Goal: Task Accomplishment & Management: Use online tool/utility

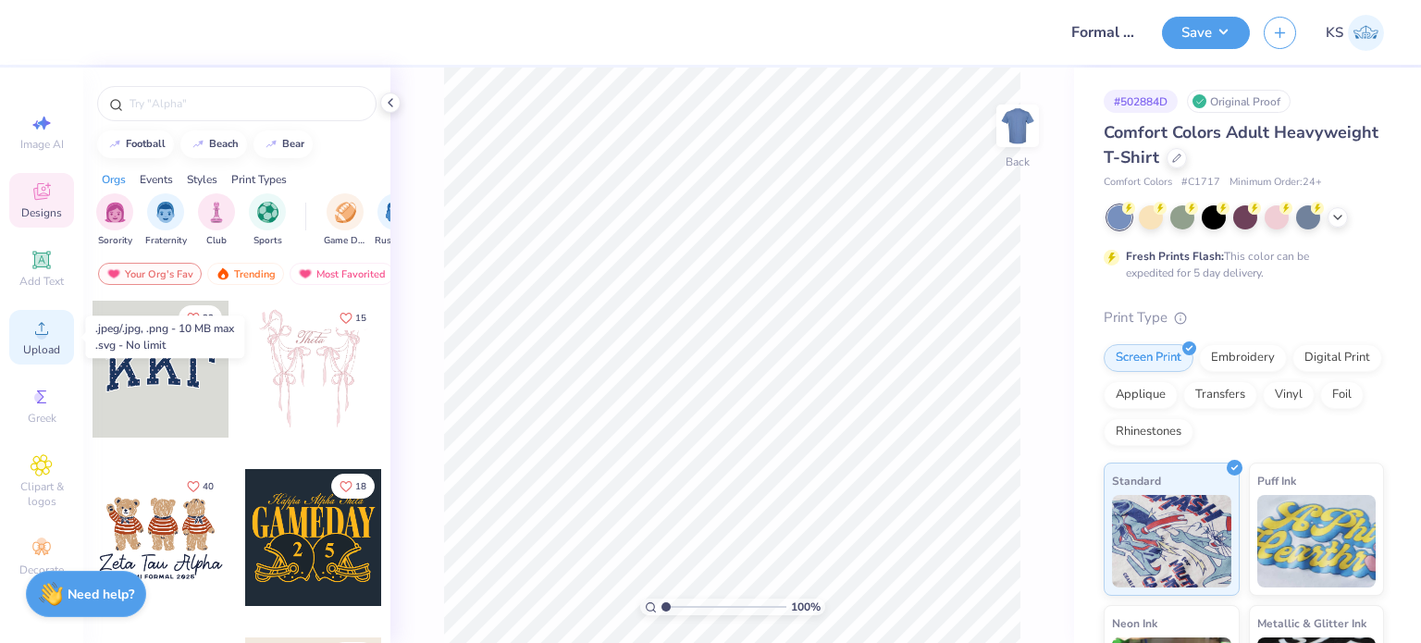
click at [42, 328] on icon at bounding box center [42, 328] width 22 height 22
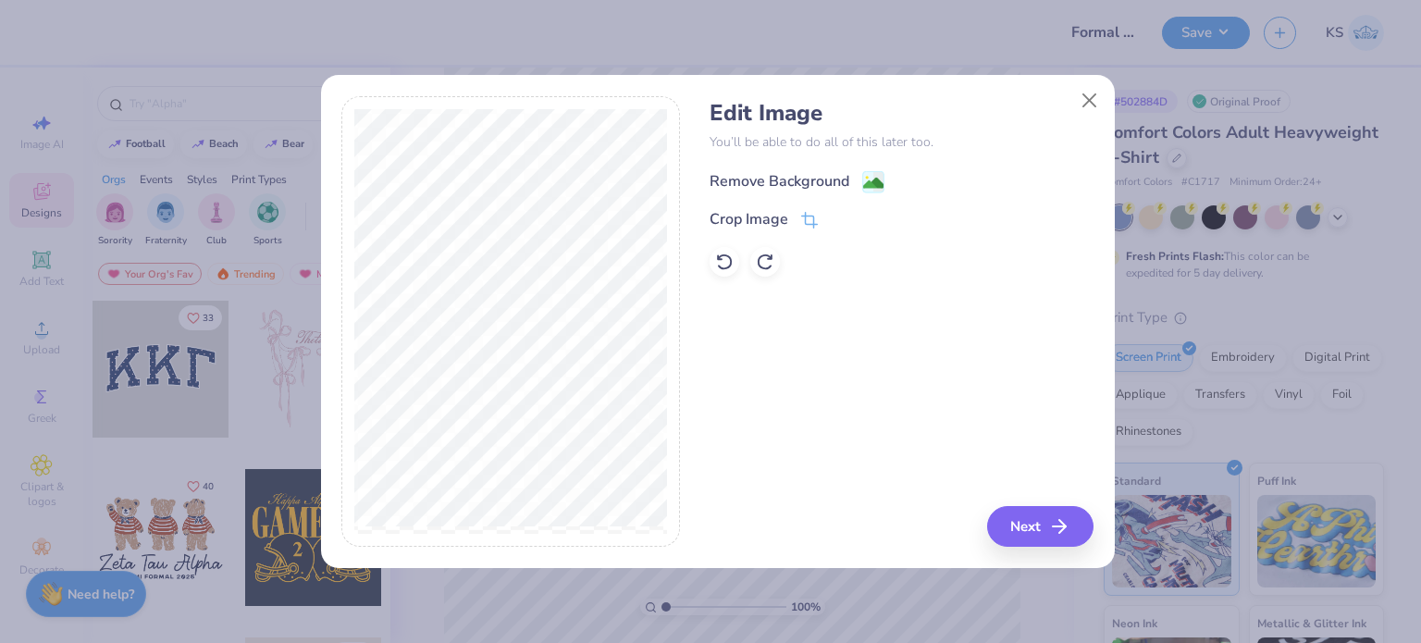
click at [836, 180] on div "Remove Background" at bounding box center [779, 181] width 140 height 22
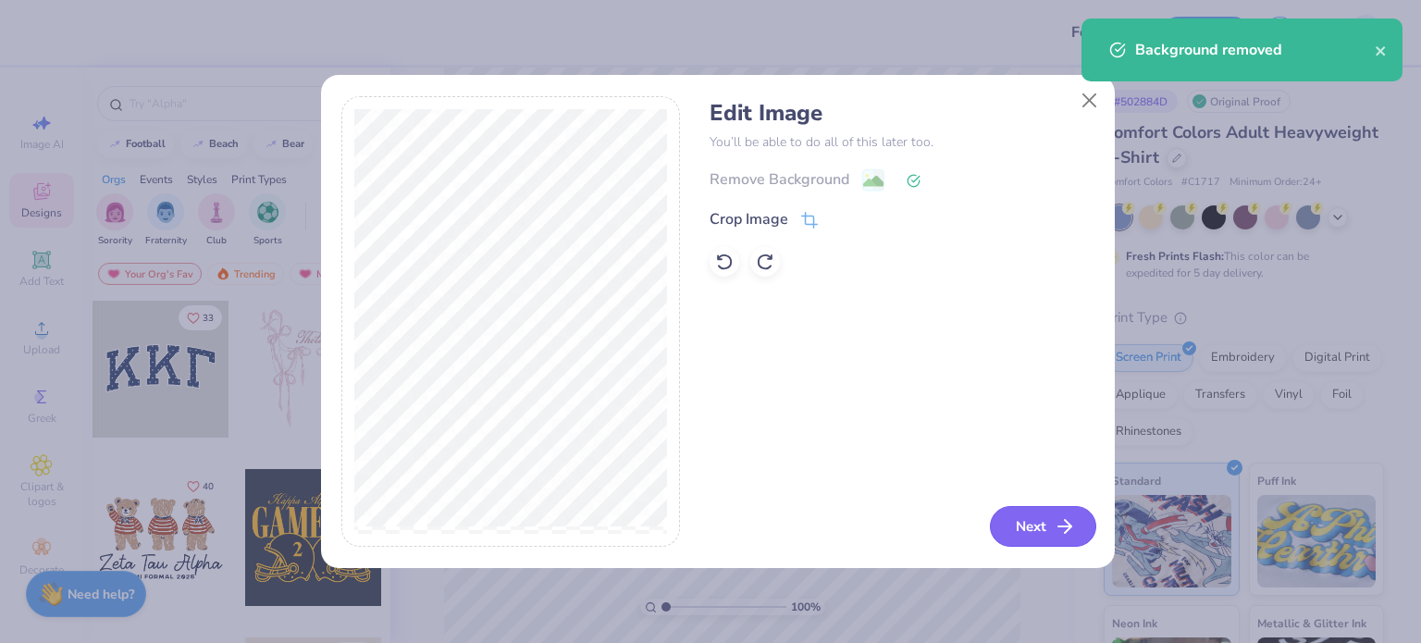
click at [1069, 511] on button "Next" at bounding box center [1043, 526] width 106 height 41
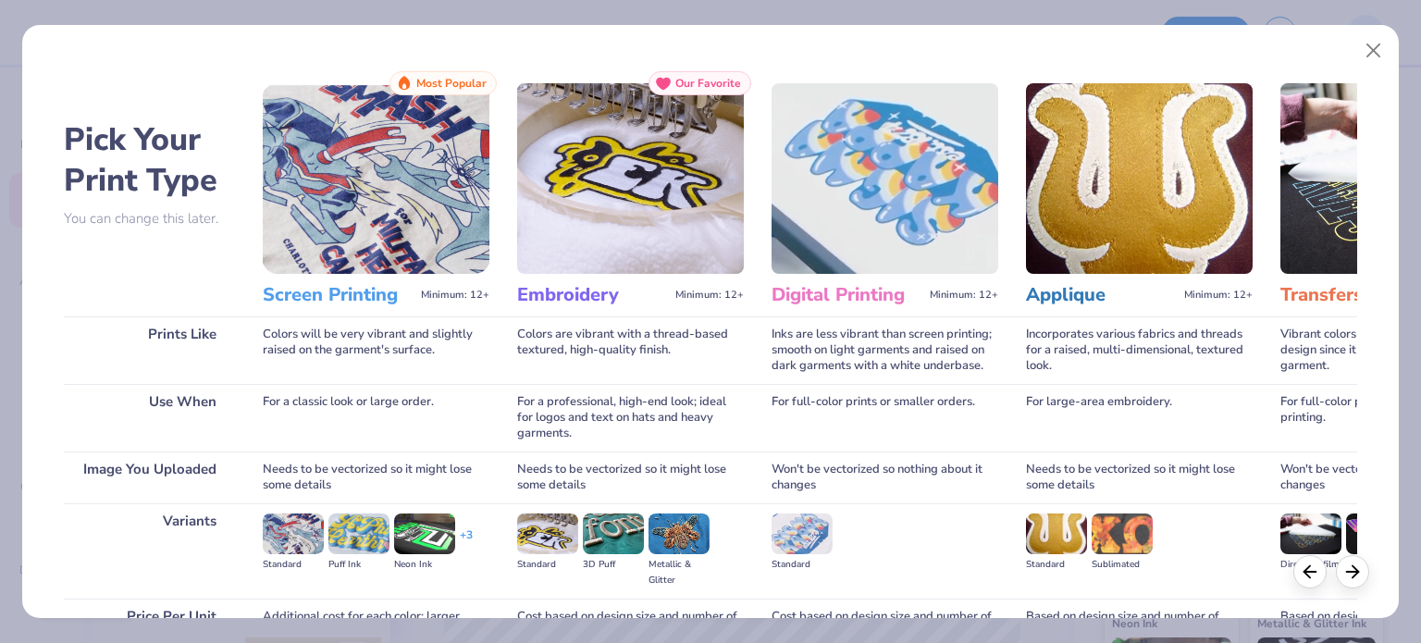
scroll to position [186, 0]
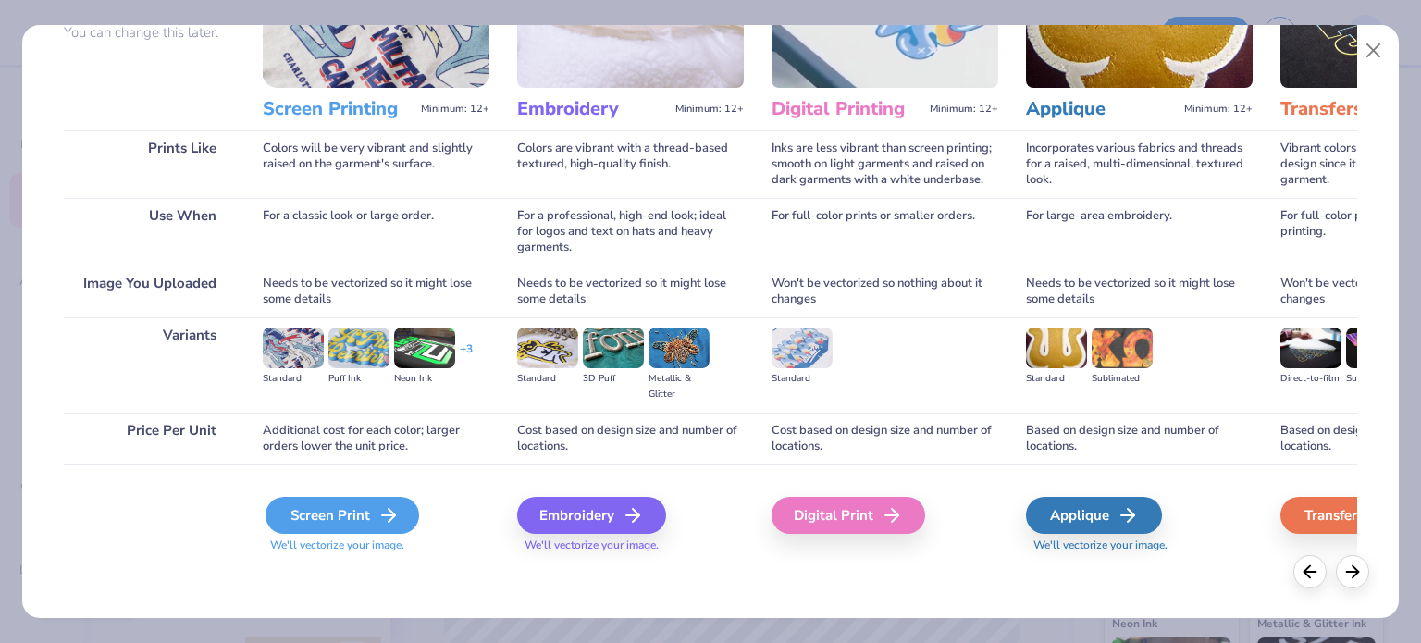
click at [392, 519] on icon at bounding box center [388, 515] width 22 height 22
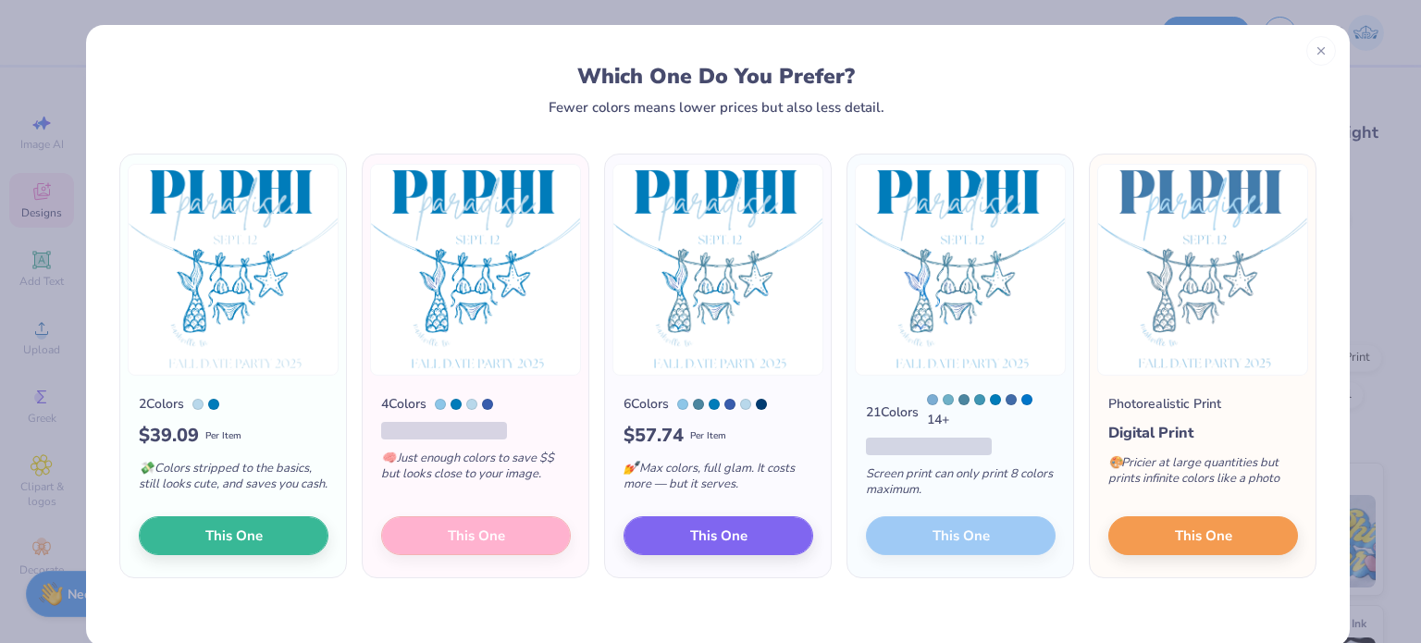
scroll to position [29, 0]
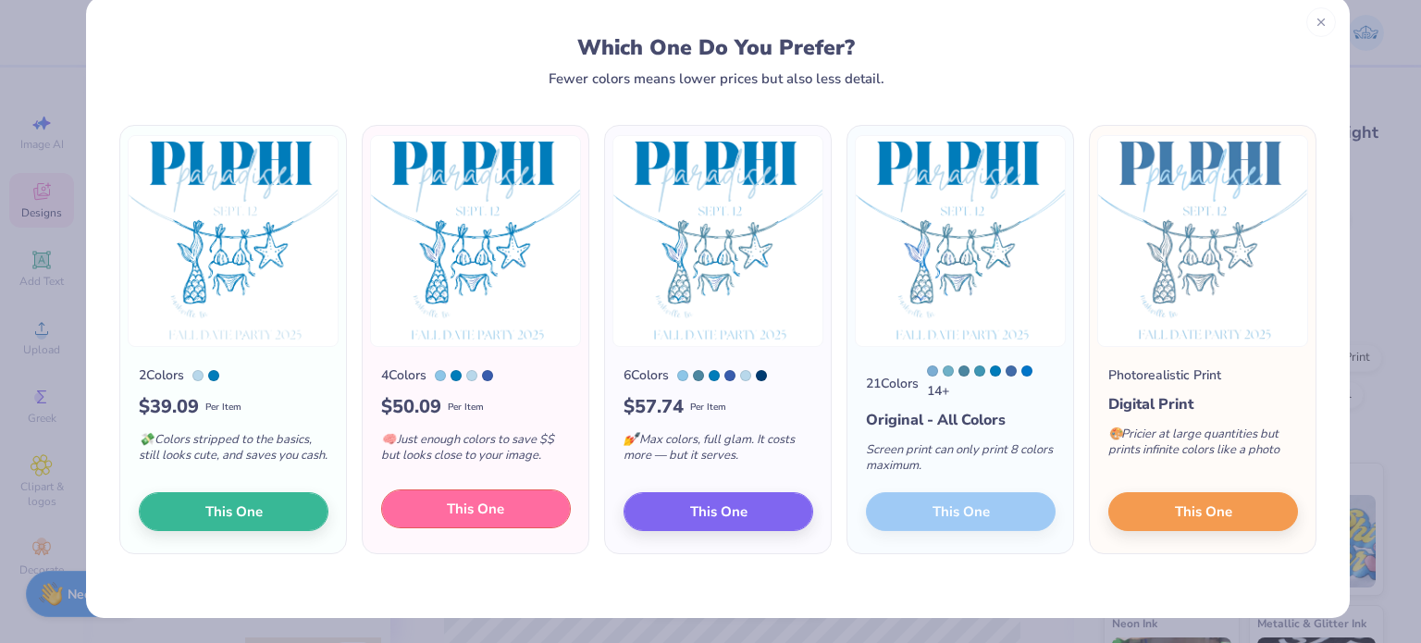
click at [418, 521] on button "This One" at bounding box center [476, 508] width 190 height 39
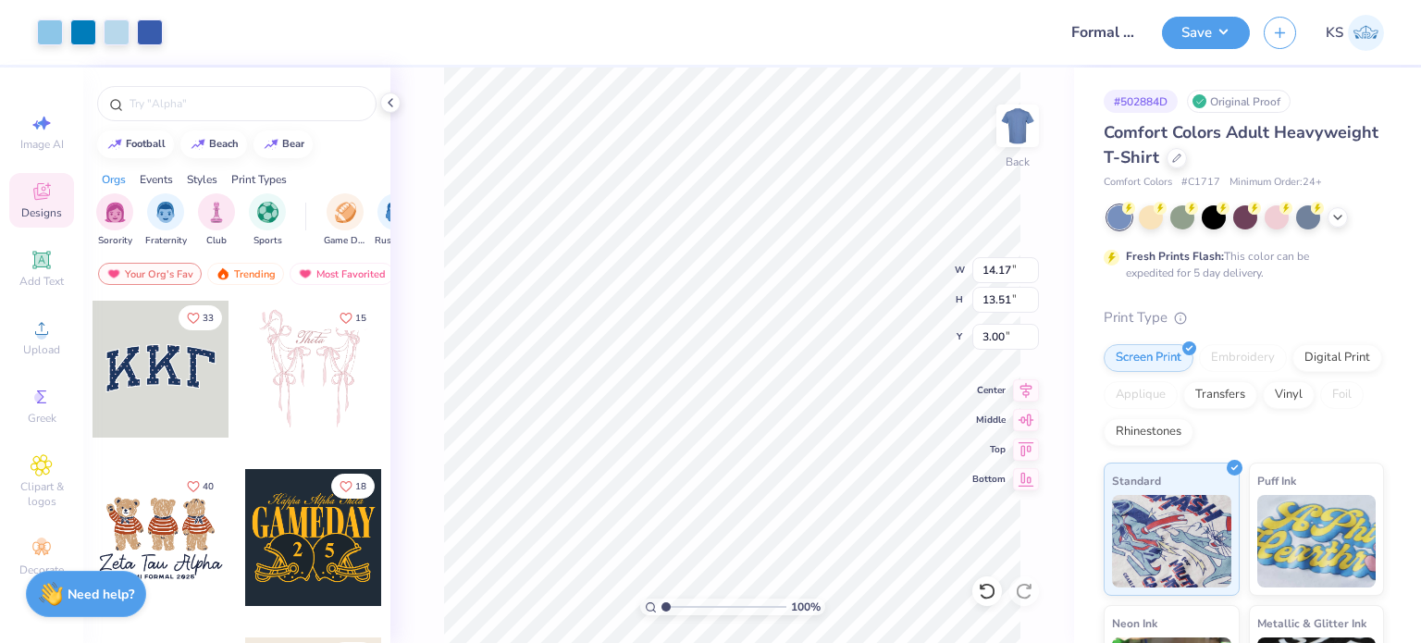
type input "3.00"
type input "10.71"
type input "10.21"
type input "3.00"
click at [1331, 214] on icon at bounding box center [1337, 215] width 15 height 15
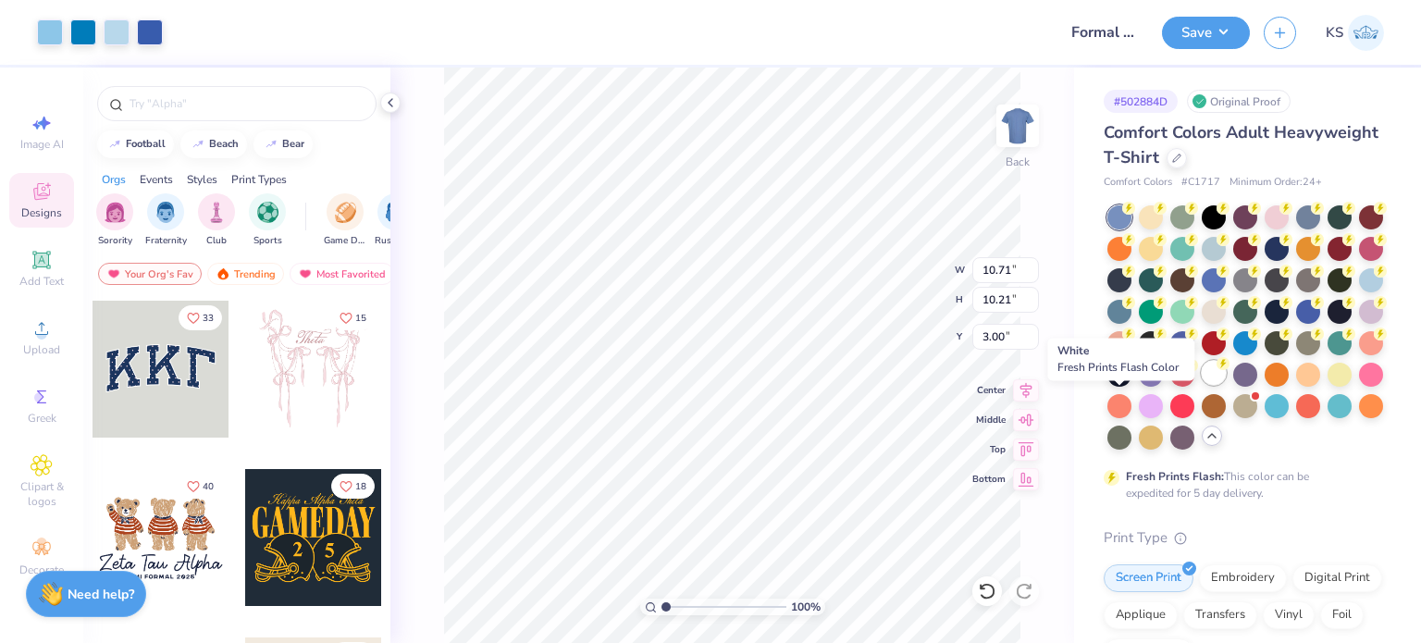
click at [1201, 385] on div at bounding box center [1213, 373] width 24 height 24
click at [120, 33] on div at bounding box center [117, 31] width 26 height 26
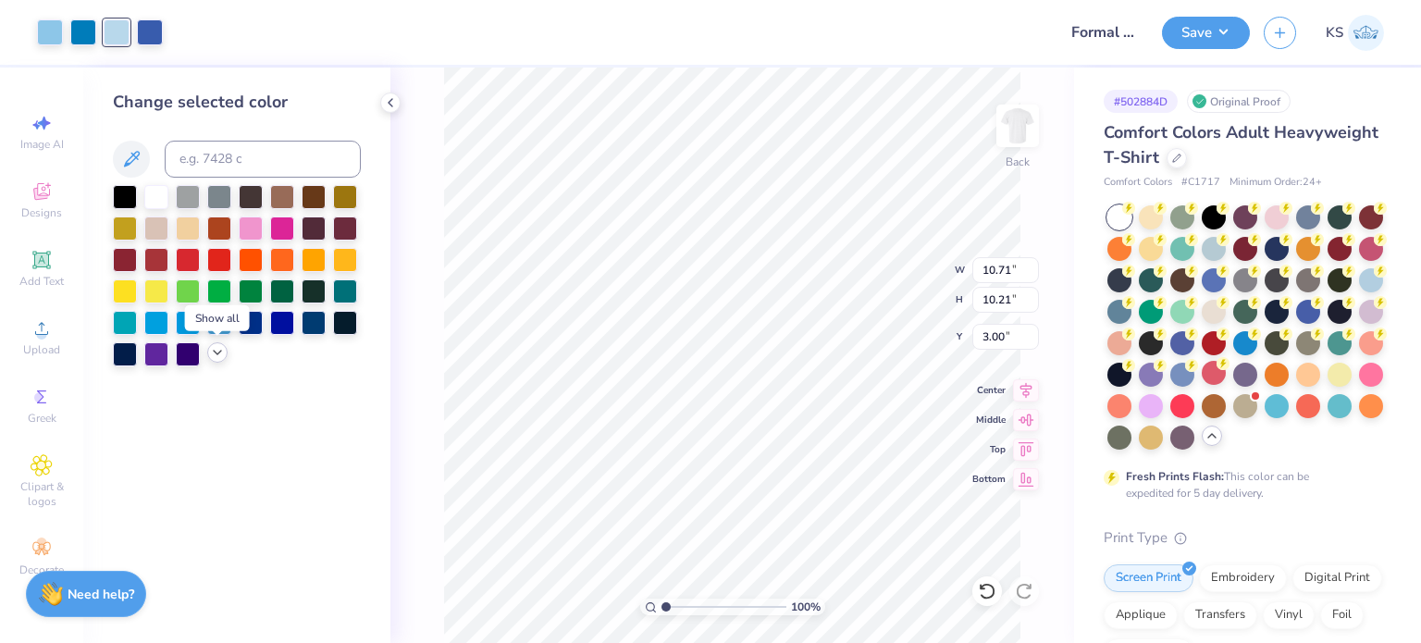
click at [214, 351] on icon at bounding box center [217, 352] width 15 height 15
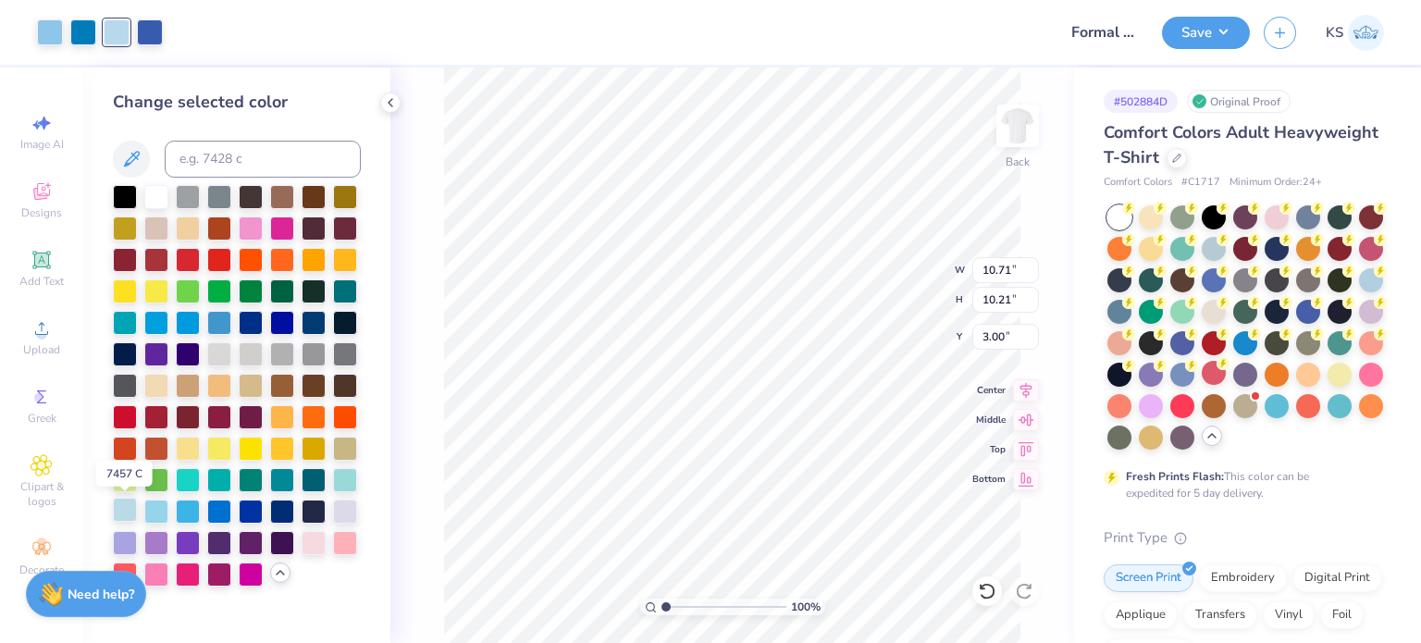
click at [129, 511] on div at bounding box center [125, 510] width 24 height 24
click at [142, 31] on div at bounding box center [150, 31] width 26 height 26
click at [129, 512] on div at bounding box center [125, 510] width 24 height 24
click at [89, 22] on div at bounding box center [83, 31] width 26 height 26
click at [253, 506] on div at bounding box center [251, 510] width 24 height 24
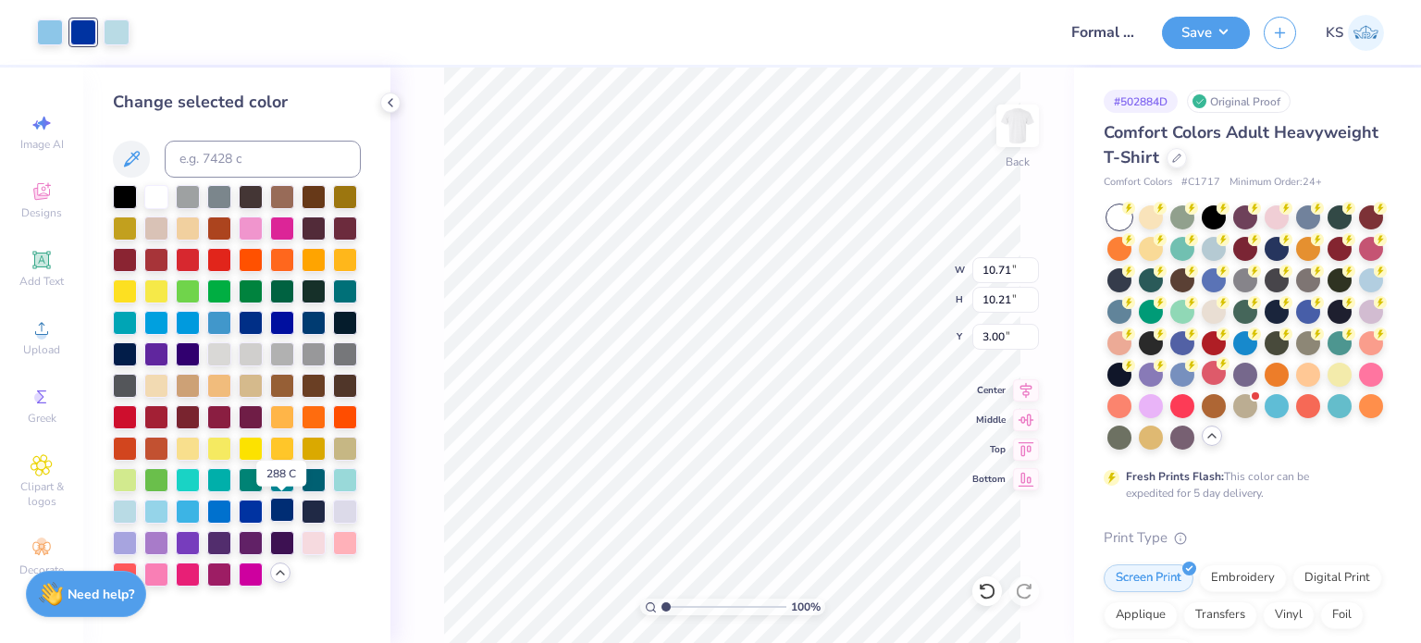
click at [277, 509] on div at bounding box center [282, 510] width 24 height 24
click at [216, 505] on div at bounding box center [219, 510] width 24 height 24
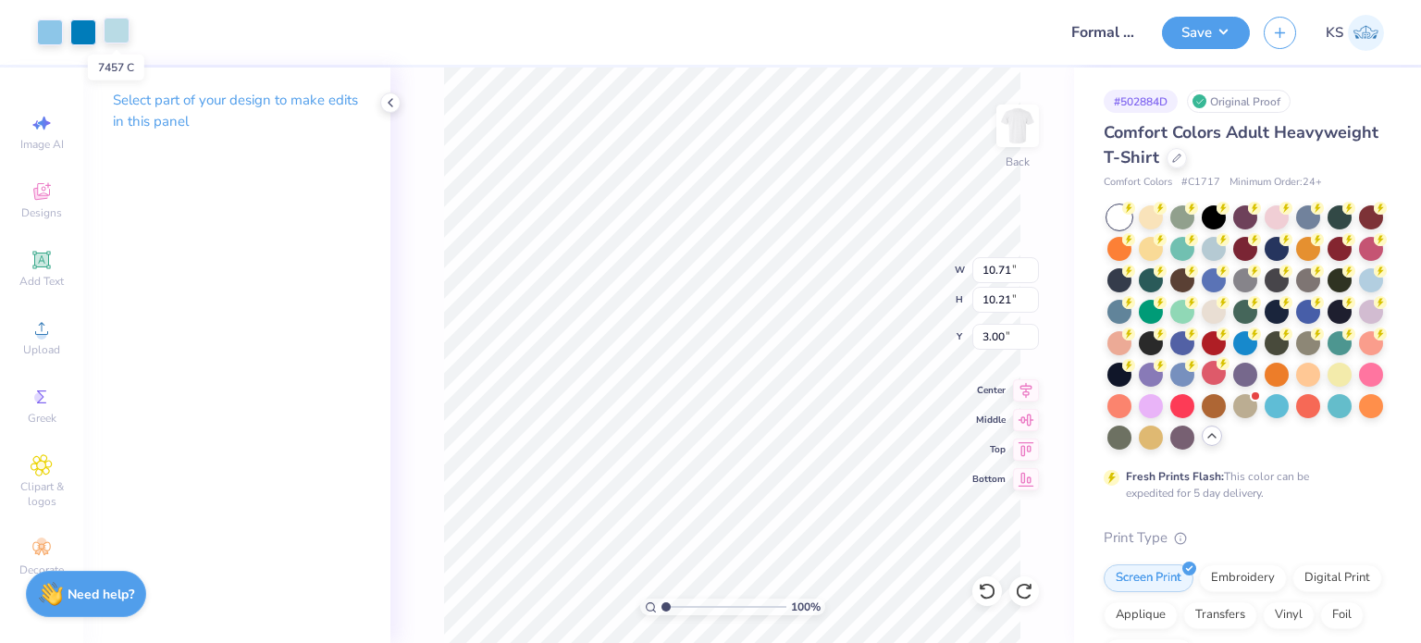
click at [117, 27] on div at bounding box center [117, 31] width 26 height 26
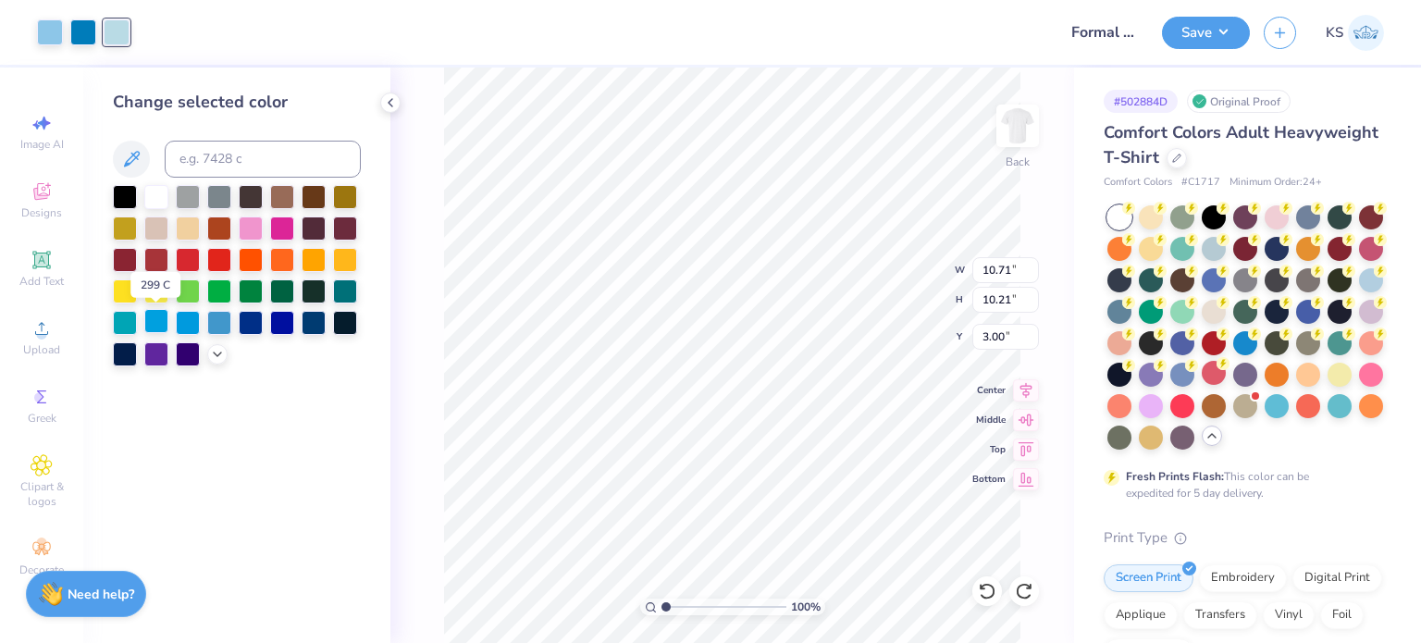
click at [155, 324] on div at bounding box center [156, 321] width 24 height 24
click at [215, 351] on icon at bounding box center [217, 352] width 15 height 15
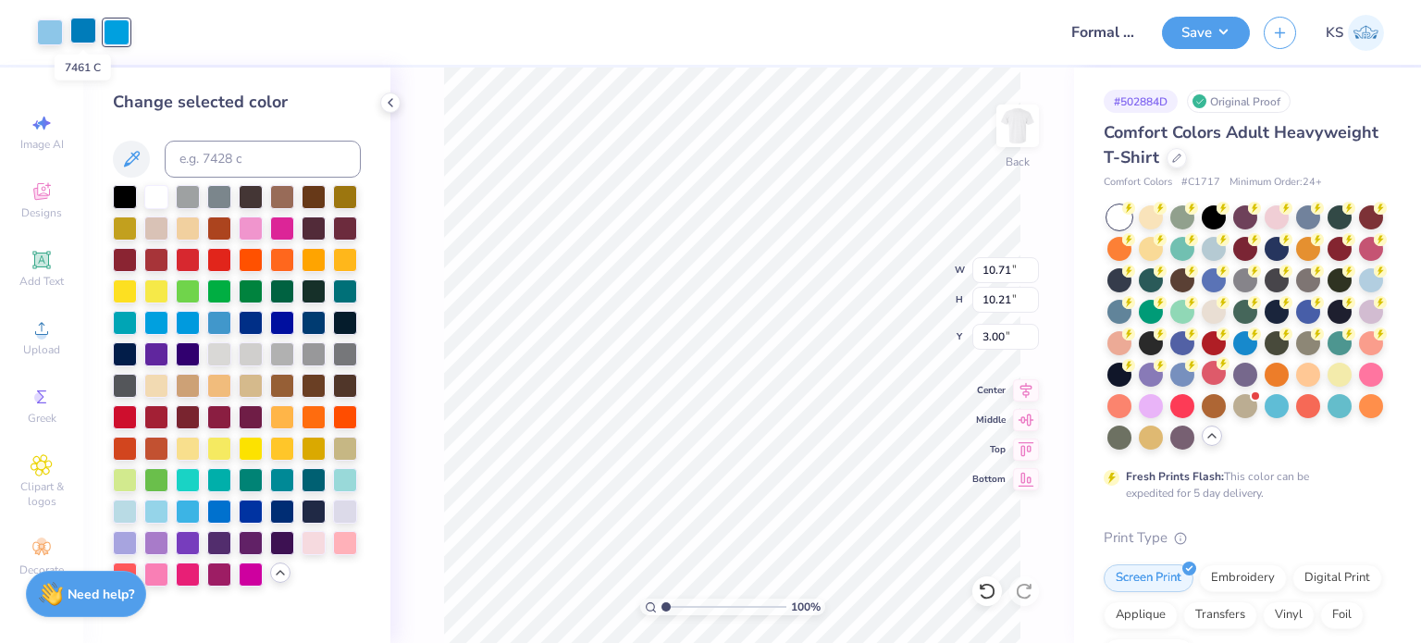
click at [79, 36] on div at bounding box center [83, 31] width 26 height 26
click at [125, 515] on div at bounding box center [125, 510] width 24 height 24
click at [163, 510] on div at bounding box center [156, 510] width 24 height 24
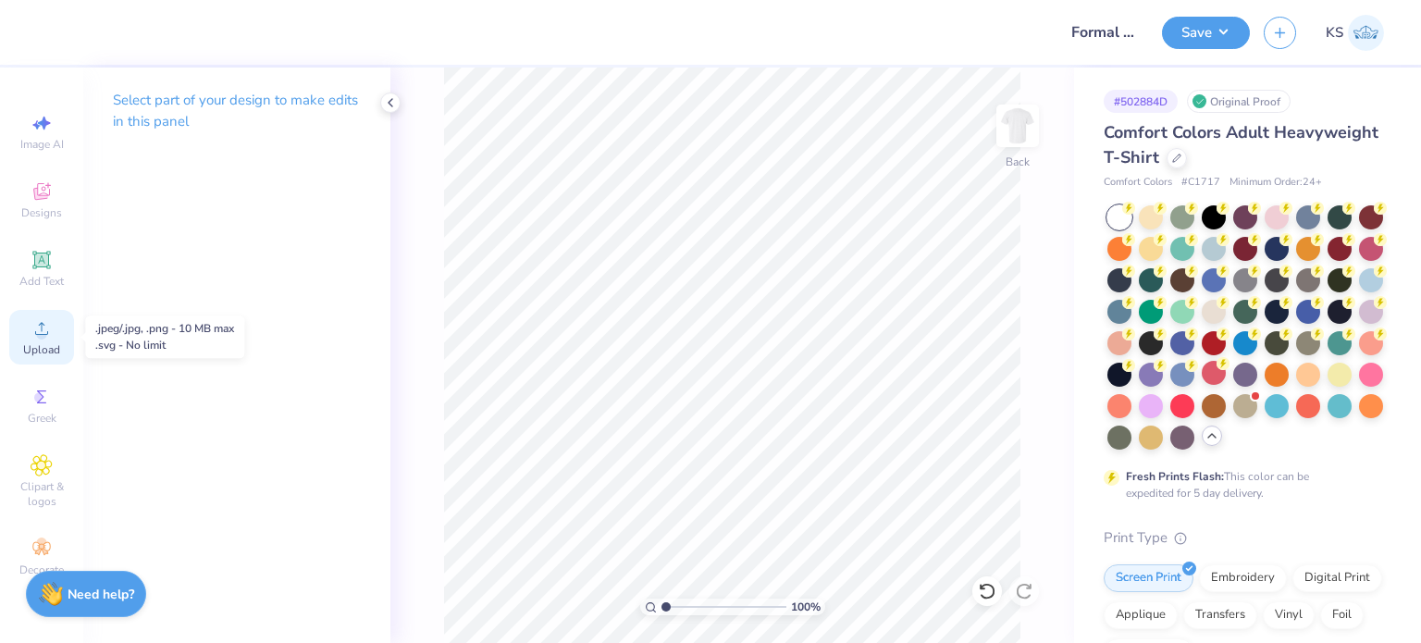
click at [44, 326] on icon at bounding box center [42, 328] width 22 height 22
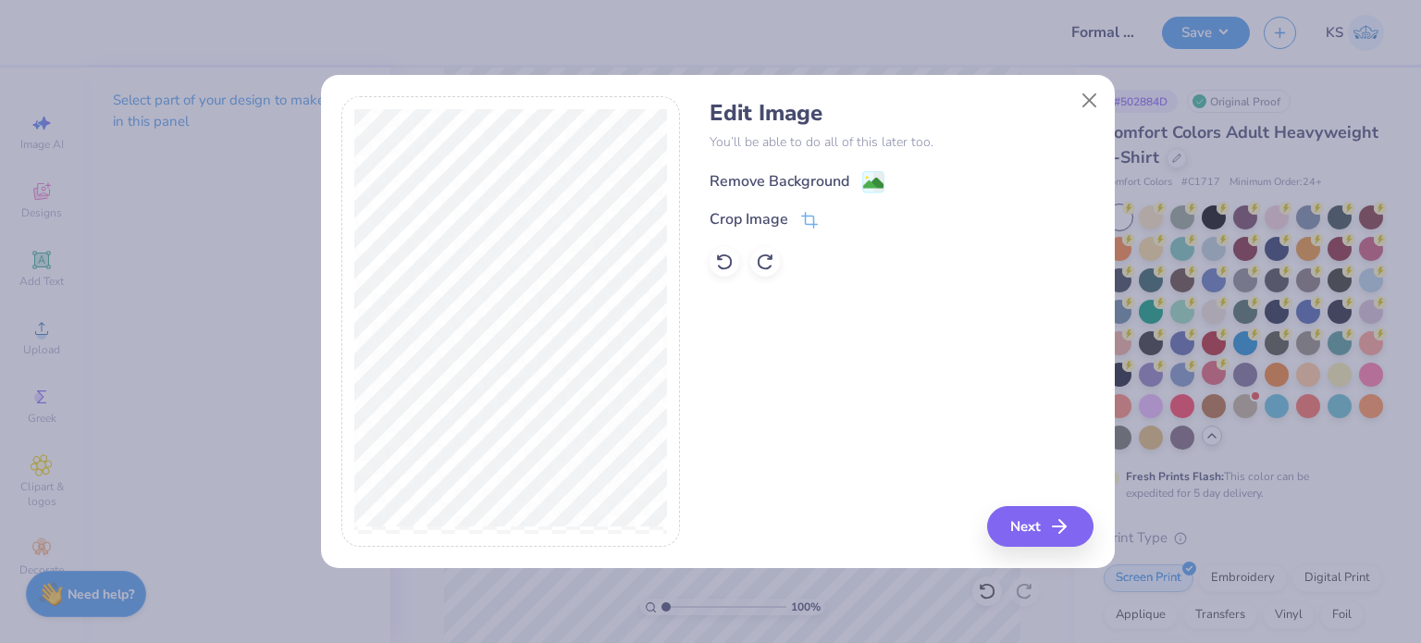
click at [842, 177] on div "Remove Background" at bounding box center [779, 181] width 140 height 22
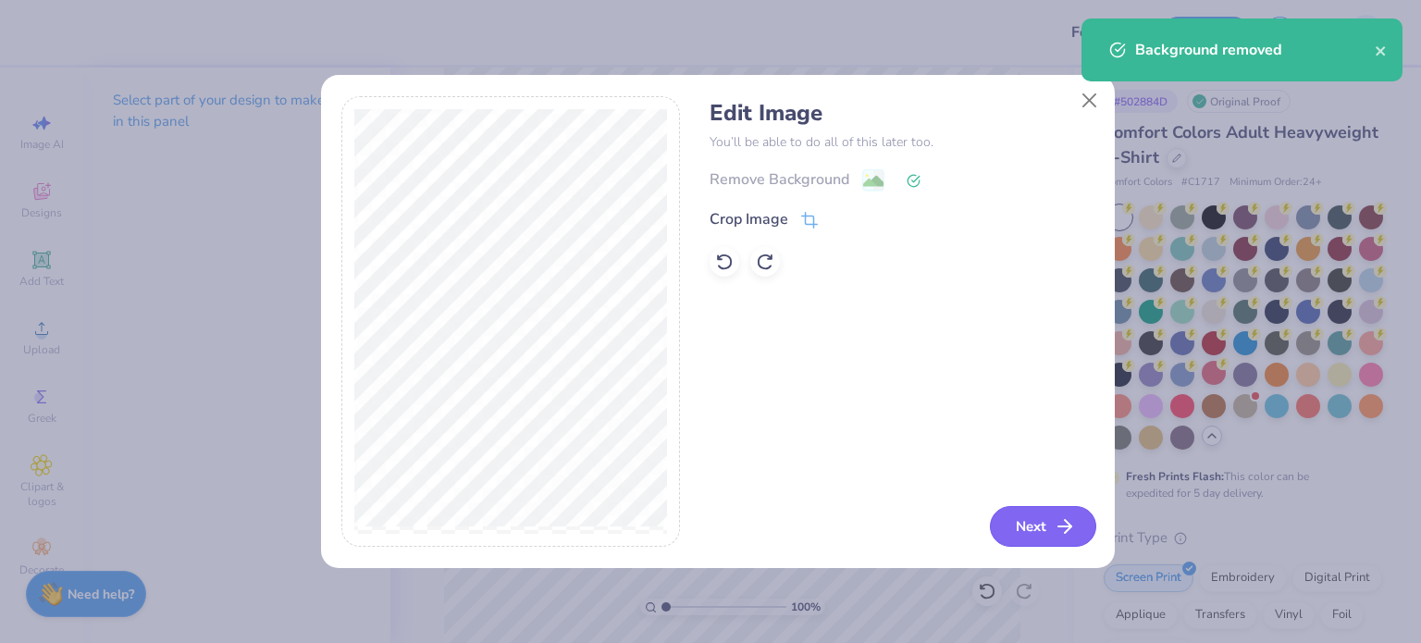
click at [1031, 518] on button "Next" at bounding box center [1043, 526] width 106 height 41
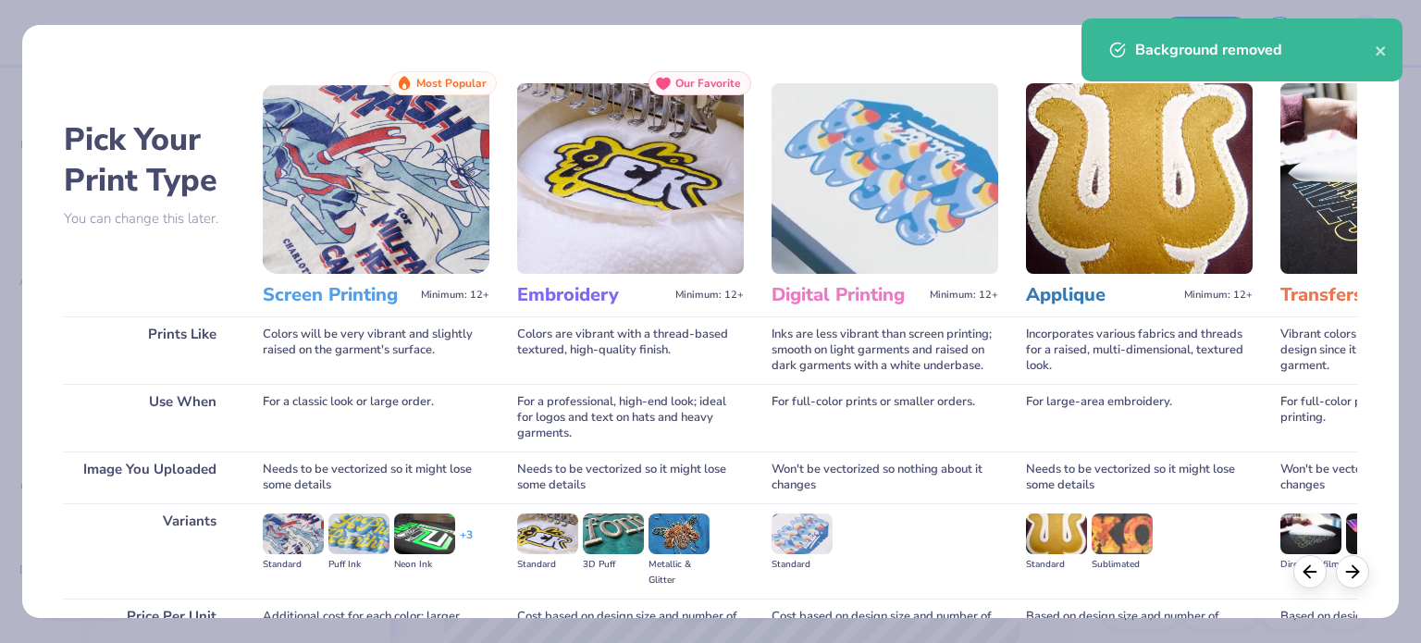
scroll to position [186, 0]
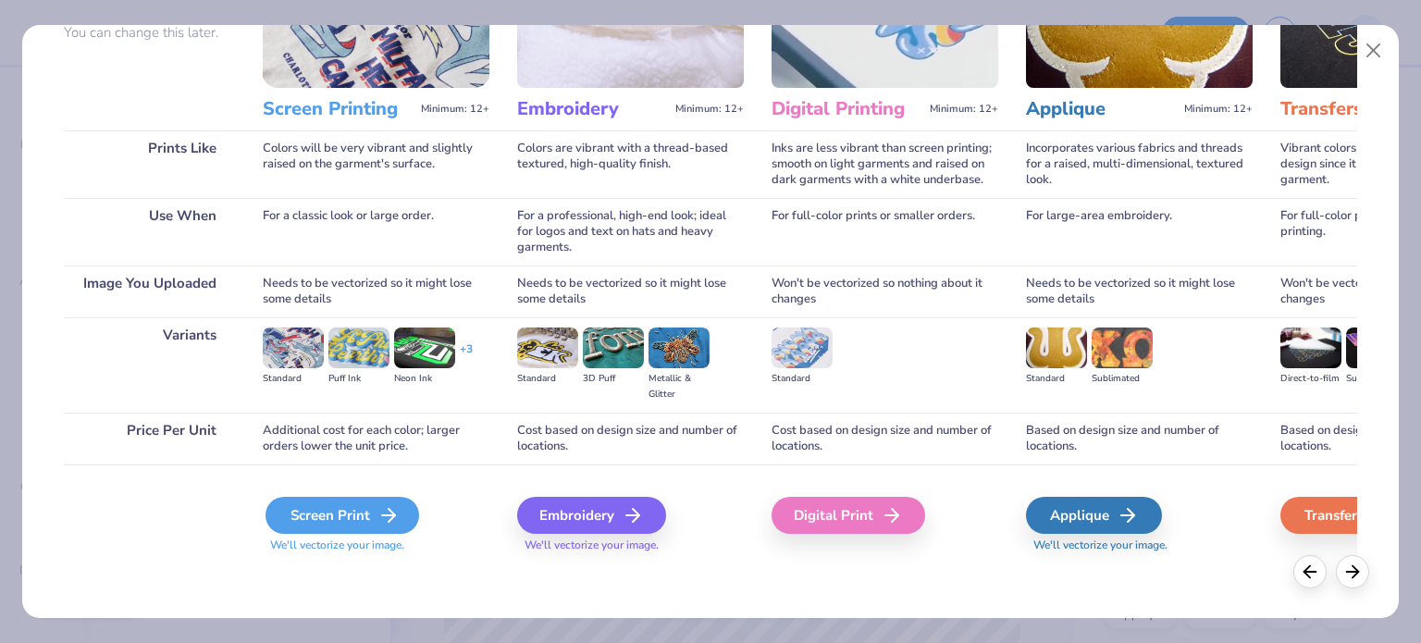
click at [387, 517] on icon at bounding box center [388, 515] width 22 height 22
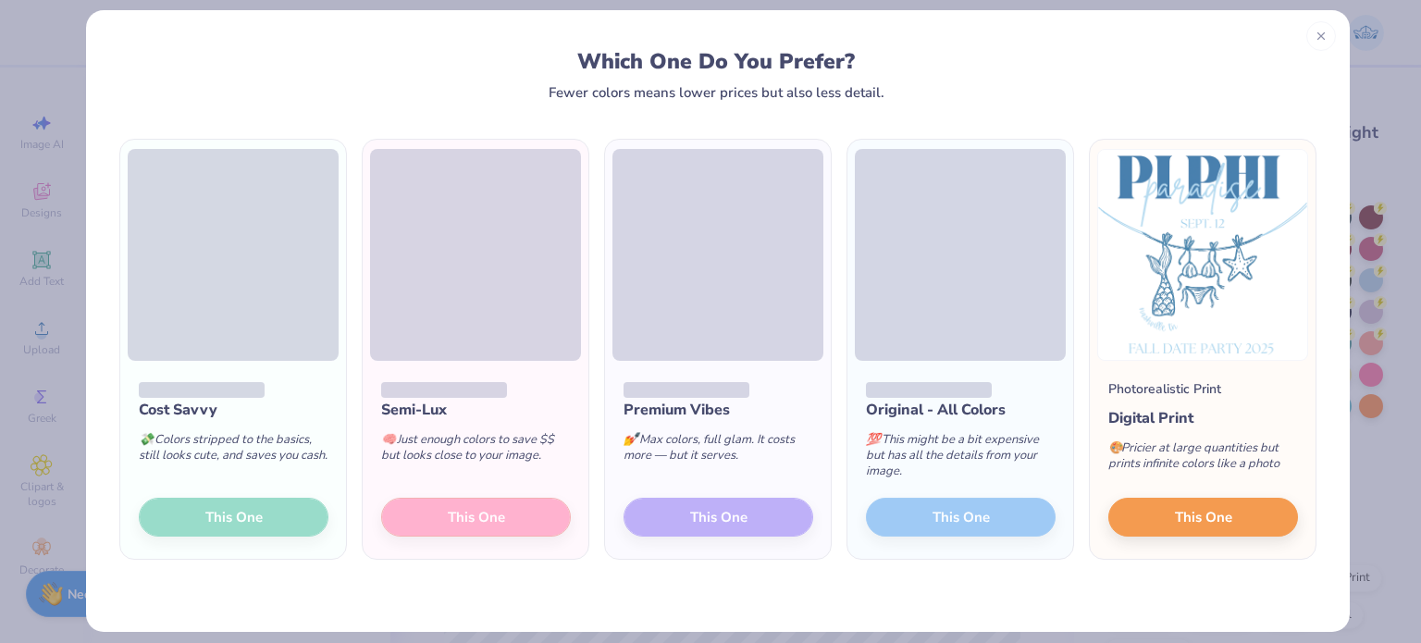
scroll to position [29, 0]
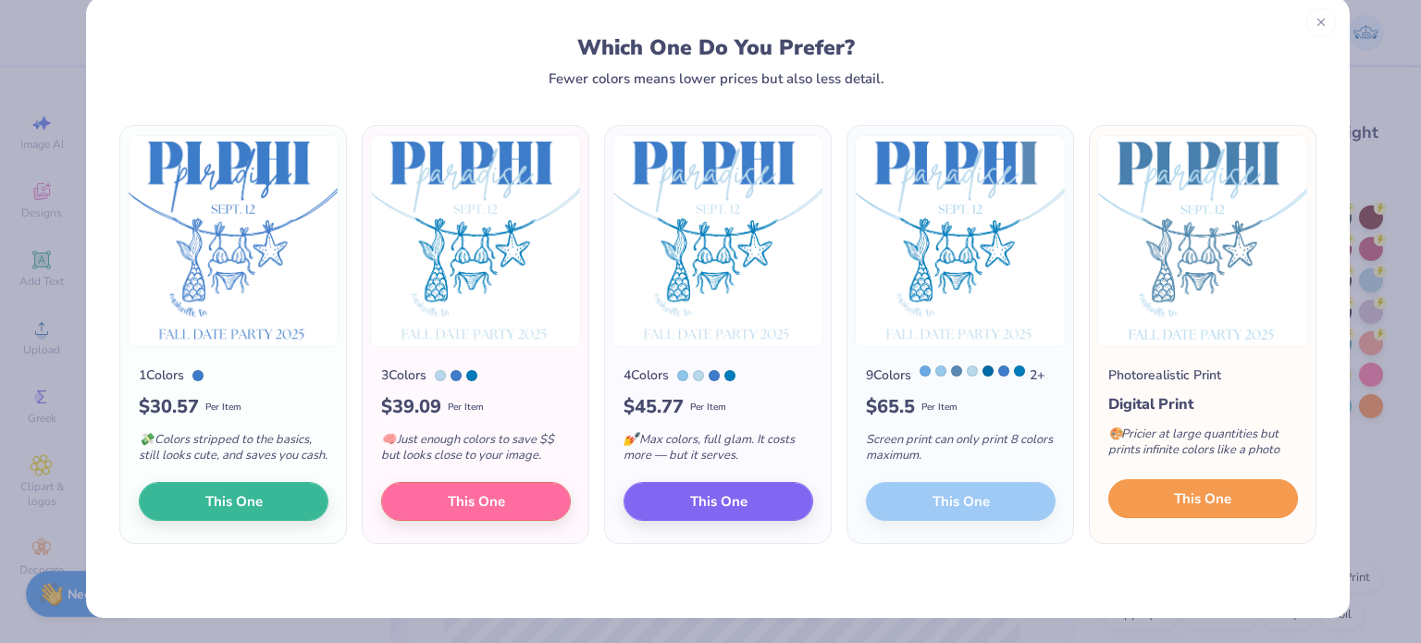
click at [1176, 489] on span "This One" at bounding box center [1202, 498] width 57 height 21
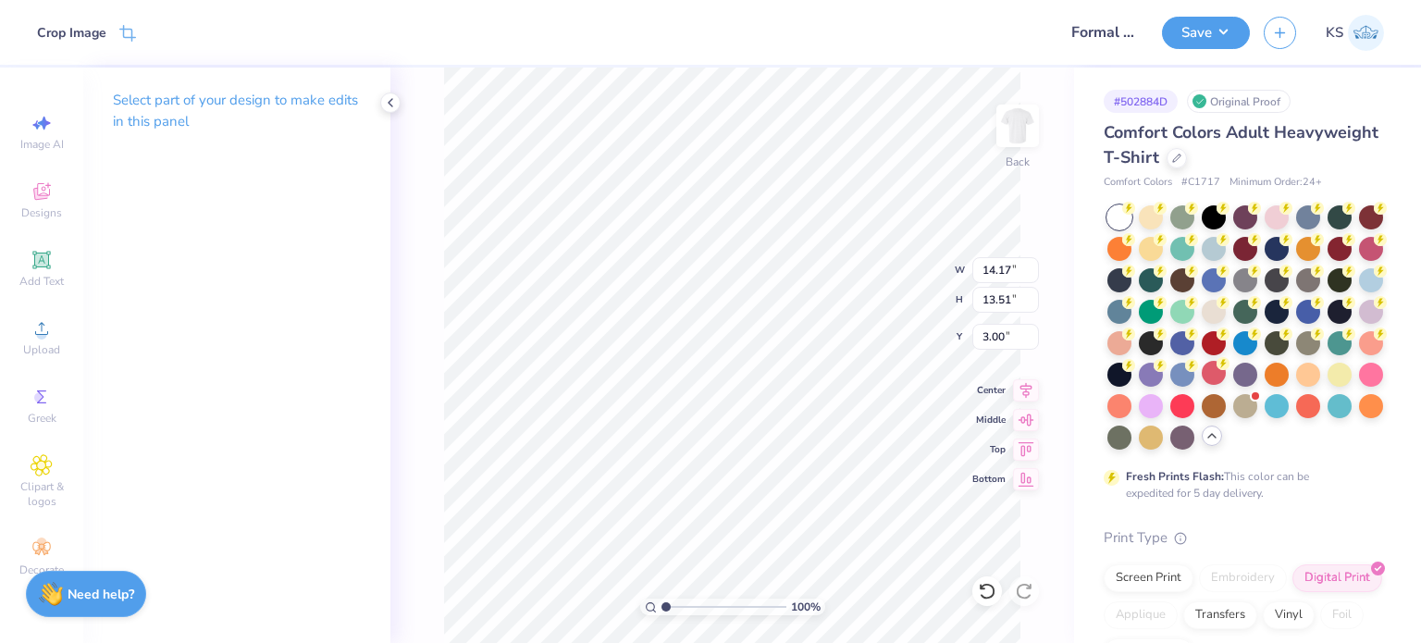
type input "3.00"
type input "12.77"
type input "12.17"
type input "3.00"
click at [1021, 384] on icon at bounding box center [1026, 387] width 12 height 16
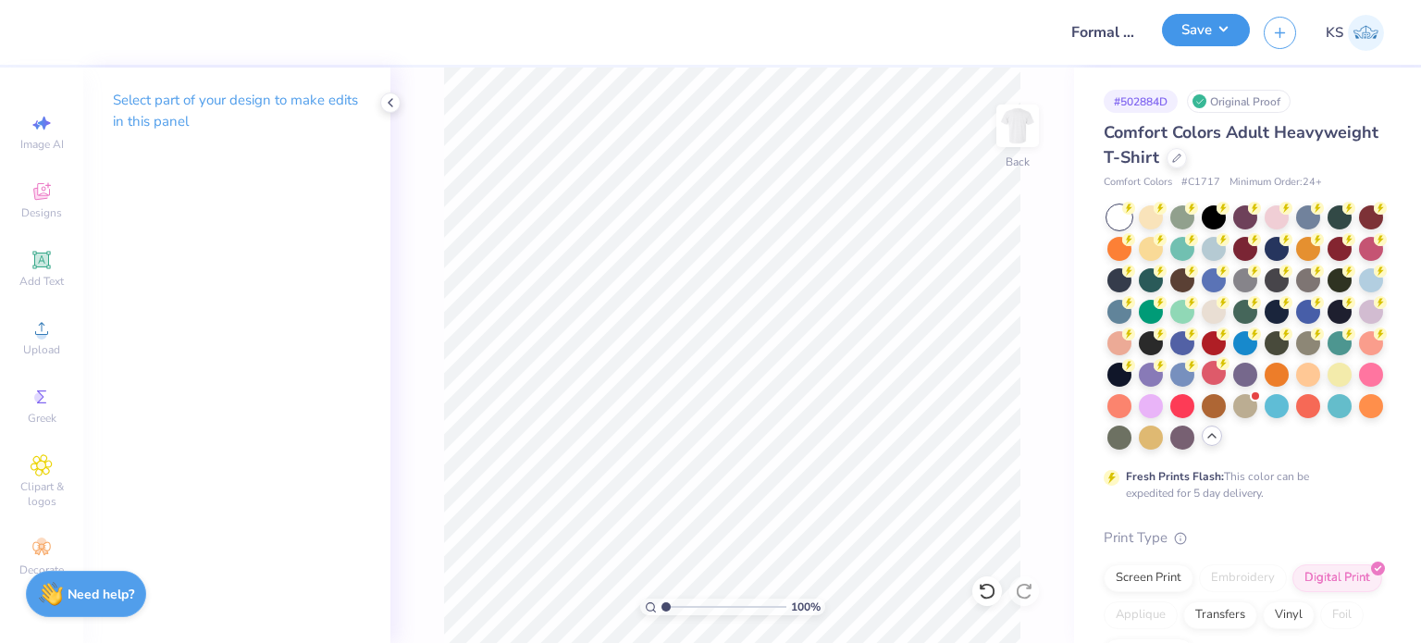
click at [1183, 37] on button "Save" at bounding box center [1206, 30] width 88 height 32
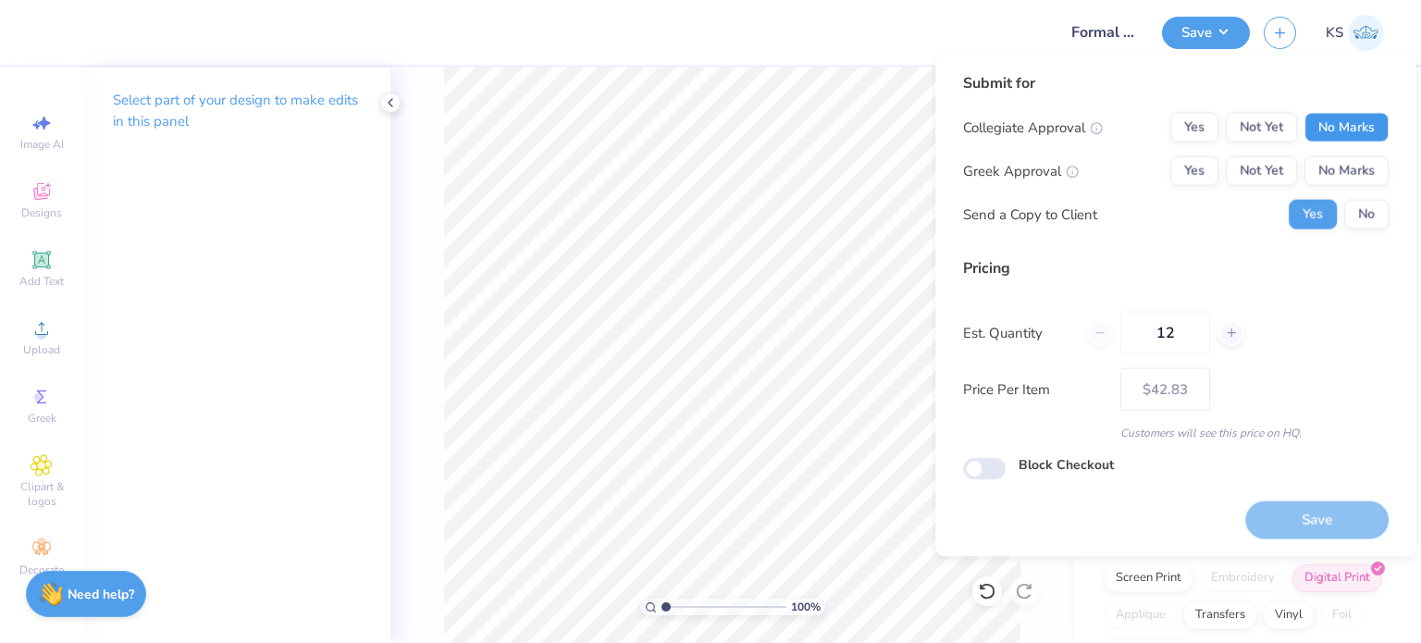
click at [1339, 114] on button "No Marks" at bounding box center [1346, 128] width 84 height 30
click at [1349, 177] on button "No Marks" at bounding box center [1346, 171] width 84 height 30
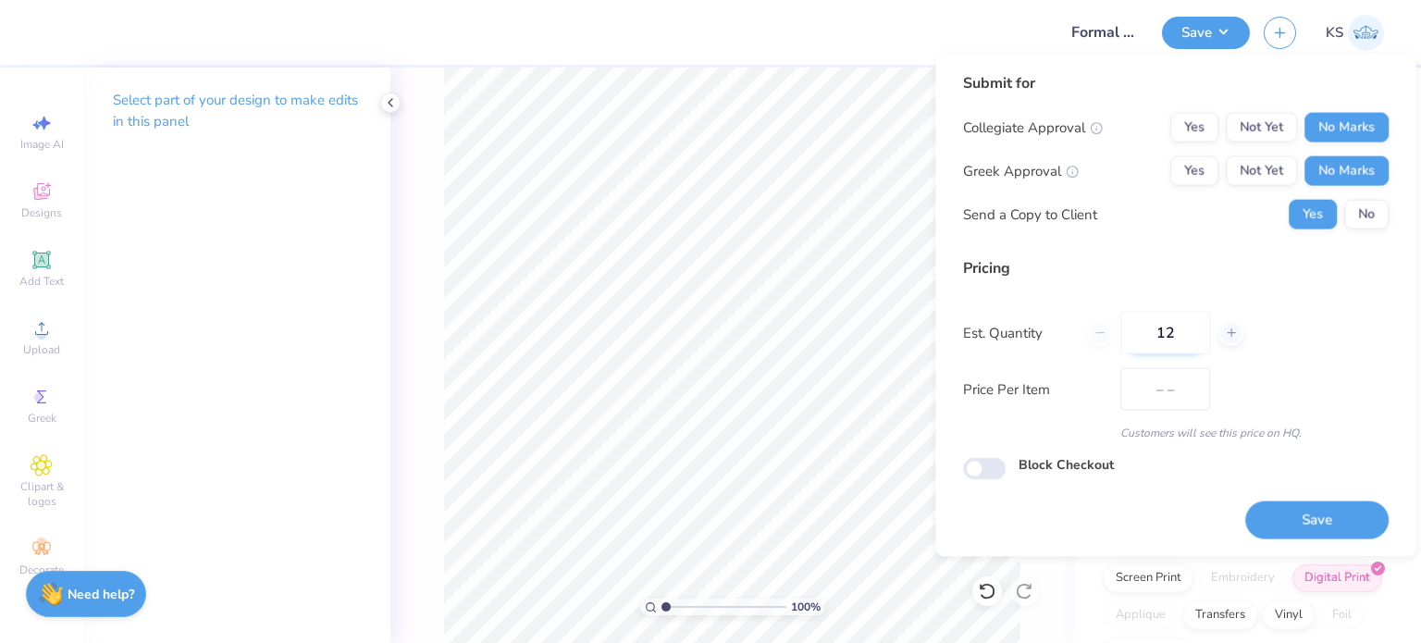
type input "$36.11"
click at [1187, 336] on input "12" at bounding box center [1165, 333] width 90 height 43
type input "24"
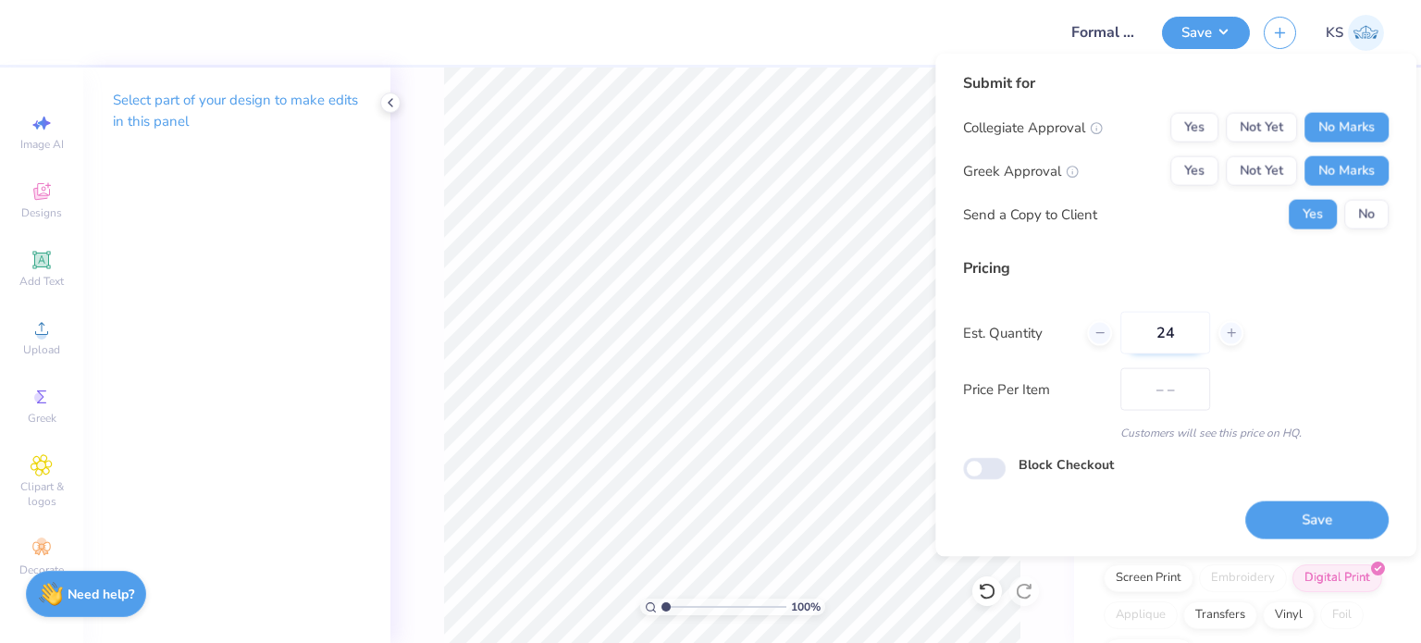
type input "$31.47"
type input "24"
click at [1277, 504] on button "Save" at bounding box center [1316, 519] width 143 height 38
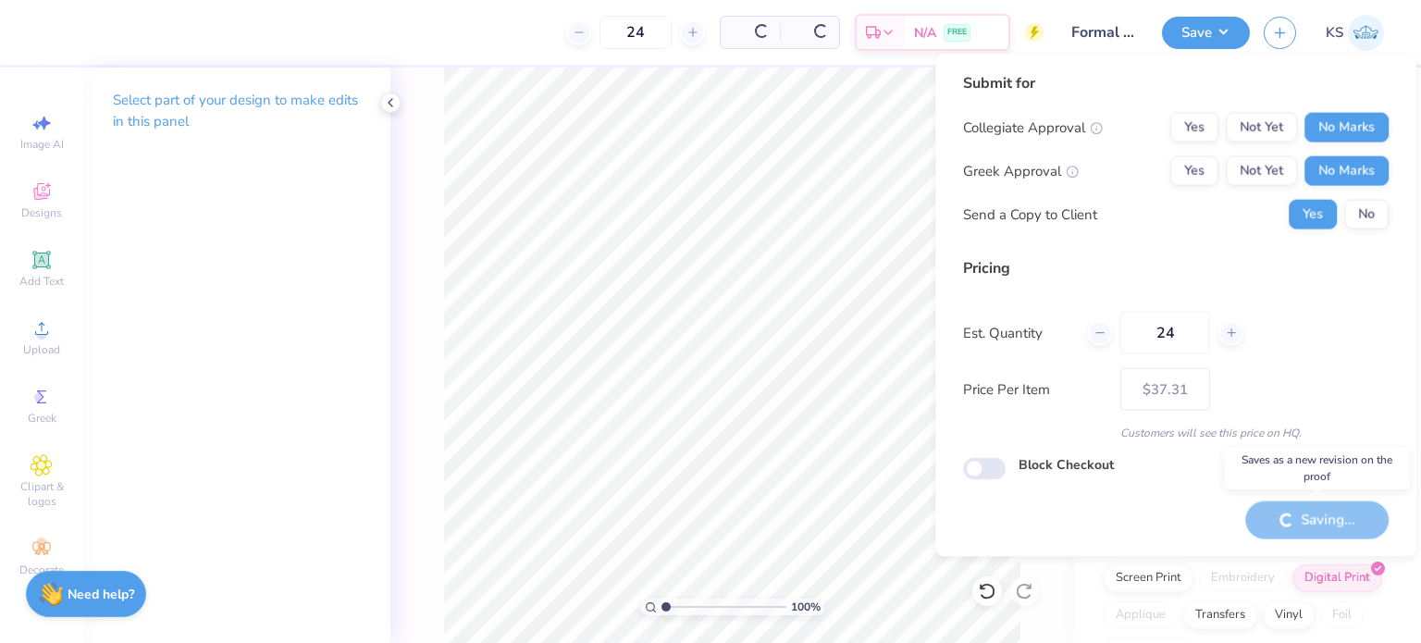
type input "– –"
